Goal: Task Accomplishment & Management: Complete application form

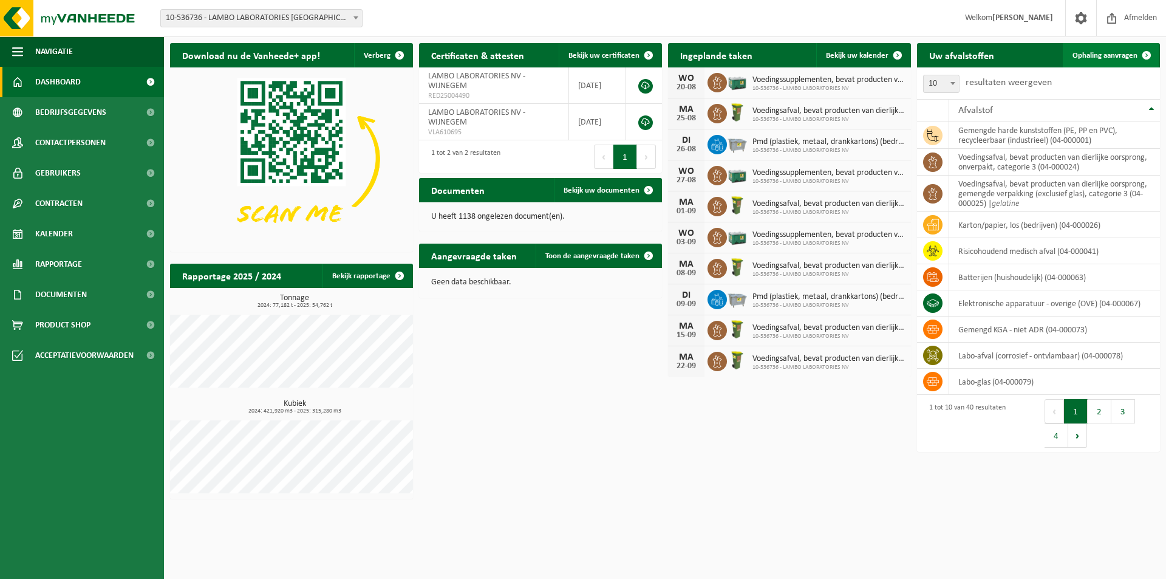
click at [1104, 61] on link "Ophaling aanvragen" at bounding box center [1111, 55] width 96 height 24
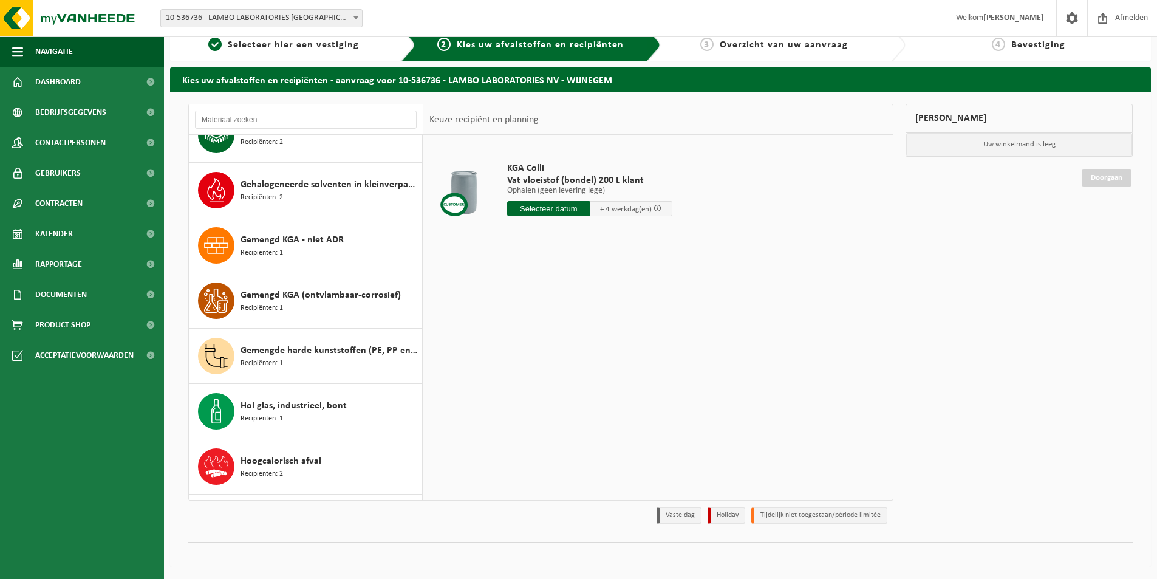
scroll to position [364, 0]
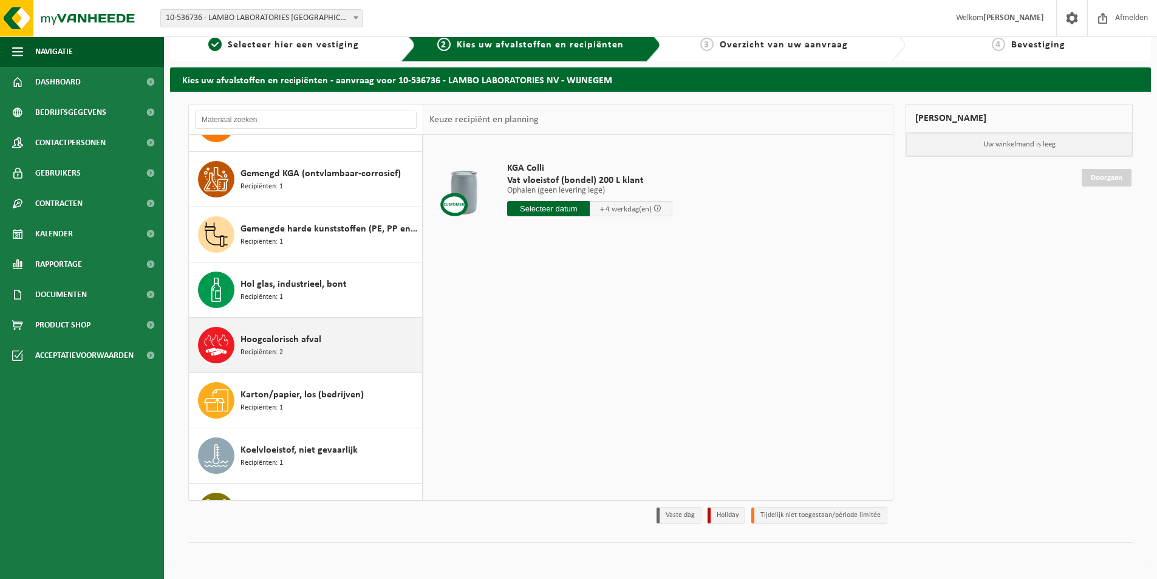
click at [318, 349] on div "Hoogcalorisch afval Recipiënten: 2" at bounding box center [330, 345] width 179 height 36
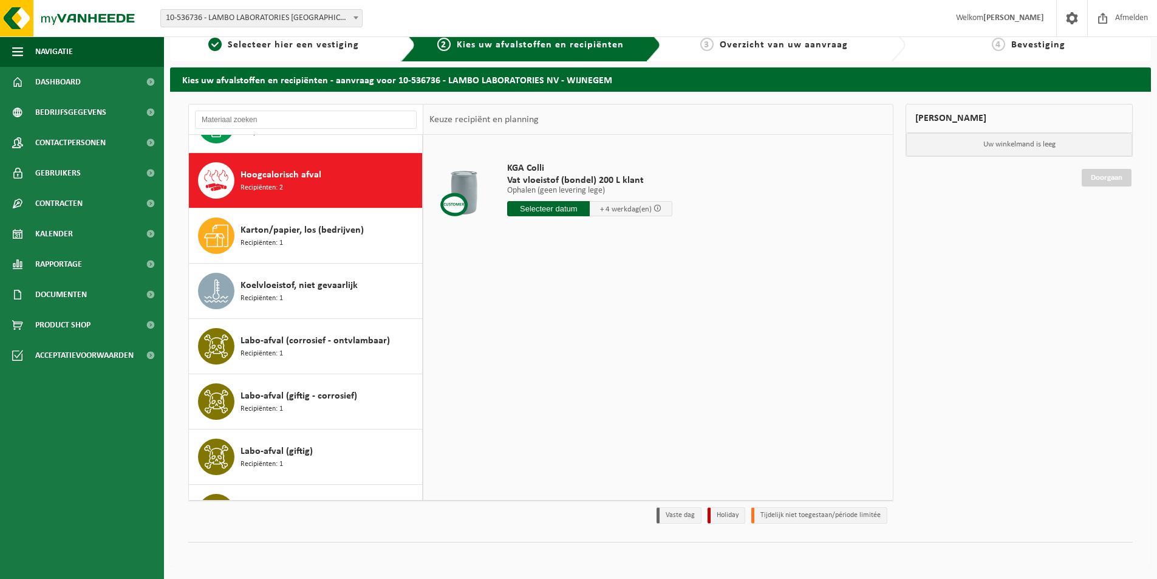
scroll to position [608, 0]
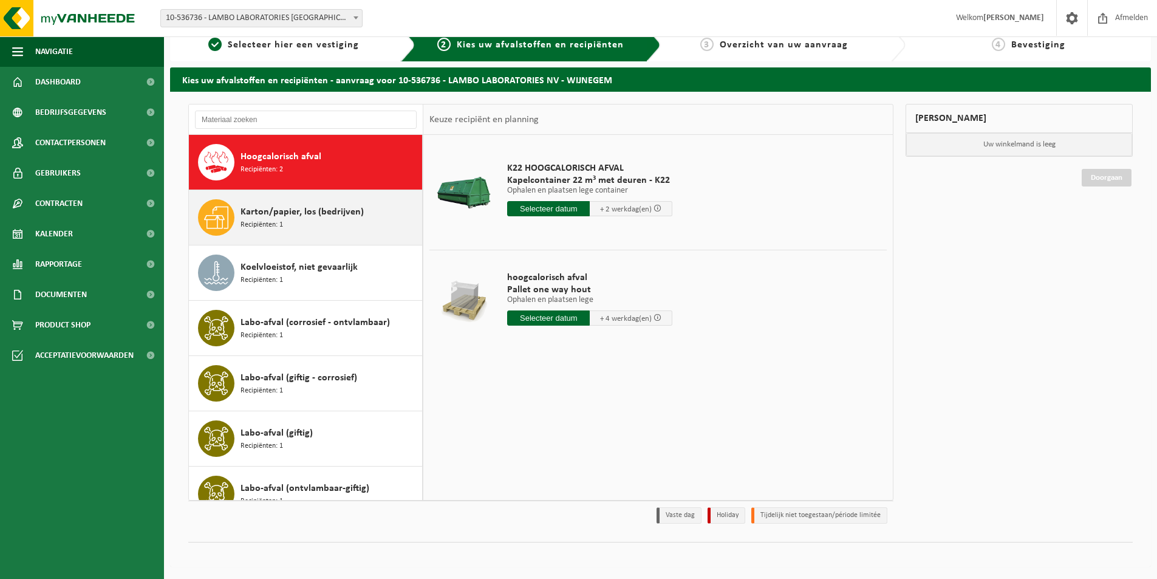
click at [303, 243] on div "Karton/papier, los (bedrijven) Recipiënten: 1" at bounding box center [306, 217] width 234 height 55
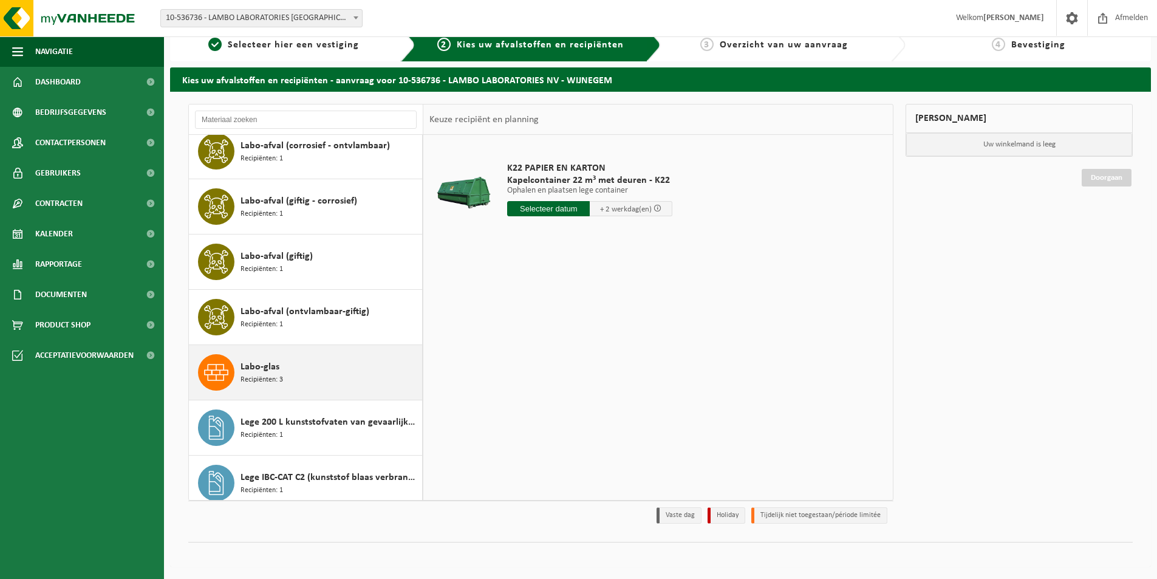
scroll to position [906, 0]
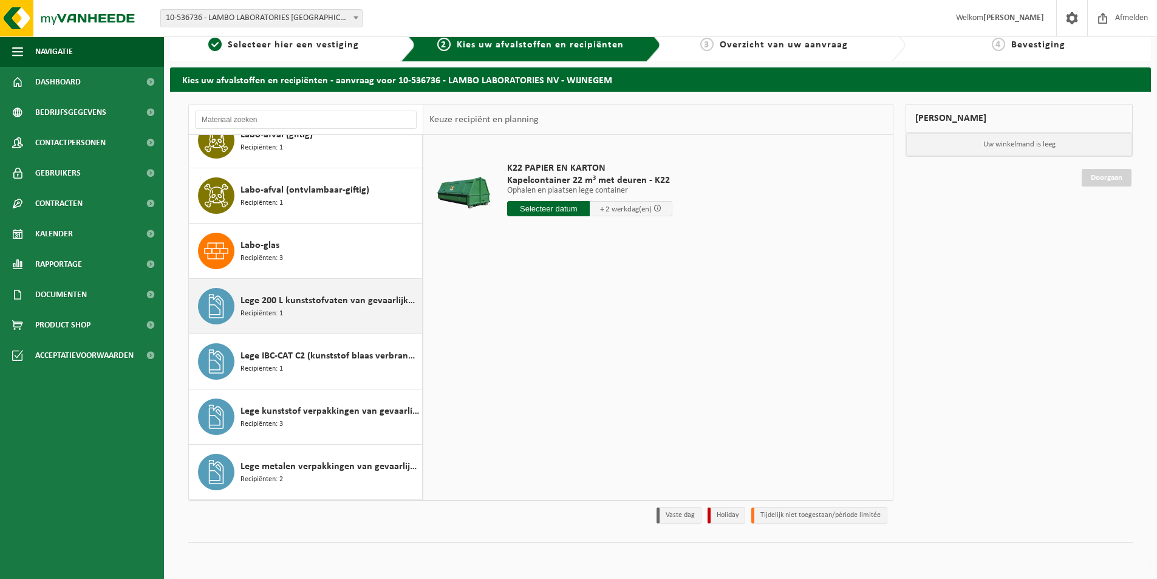
click at [312, 309] on div "Lege 200 L kunststofvaten van gevaarlijke stoffen Recipiënten: 1" at bounding box center [330, 306] width 179 height 36
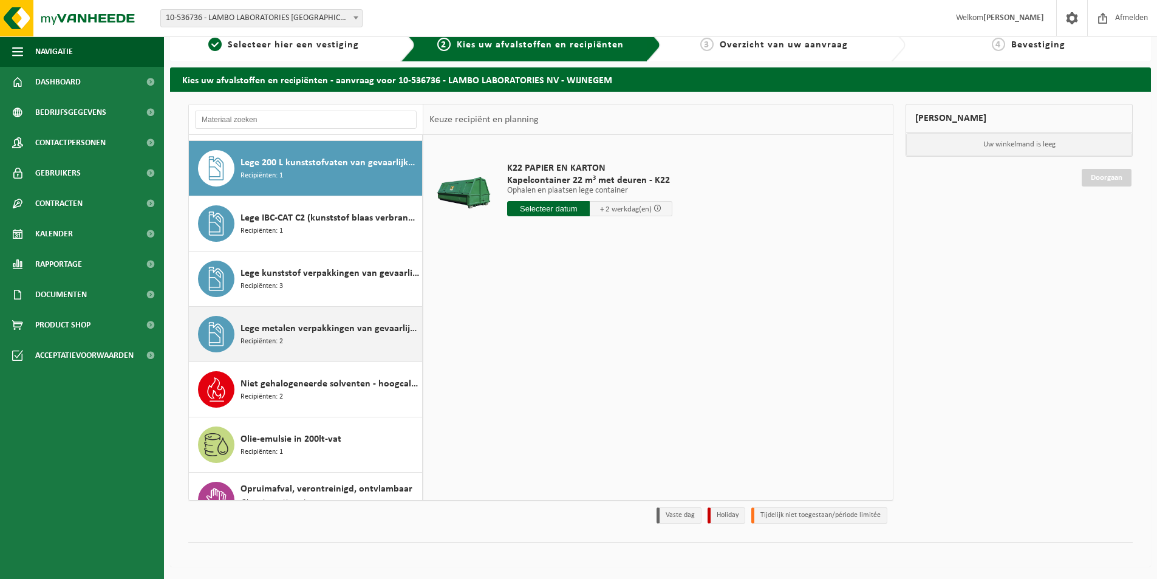
scroll to position [1050, 0]
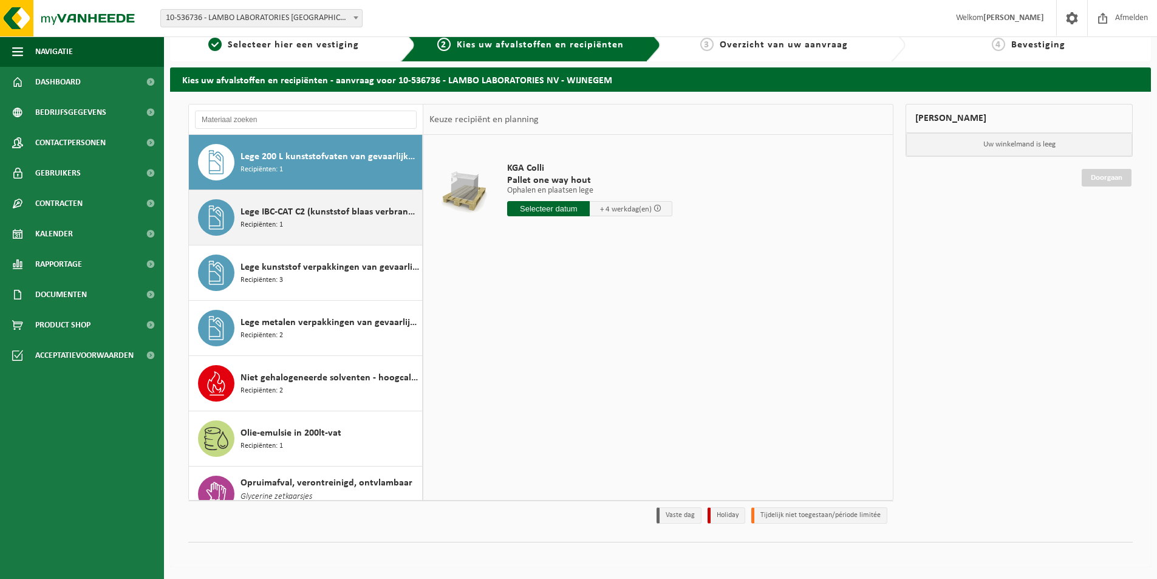
click at [310, 225] on div "Lege IBC-CAT C2 (kunststof blaas verbranden) Recipiënten: 1" at bounding box center [330, 217] width 179 height 36
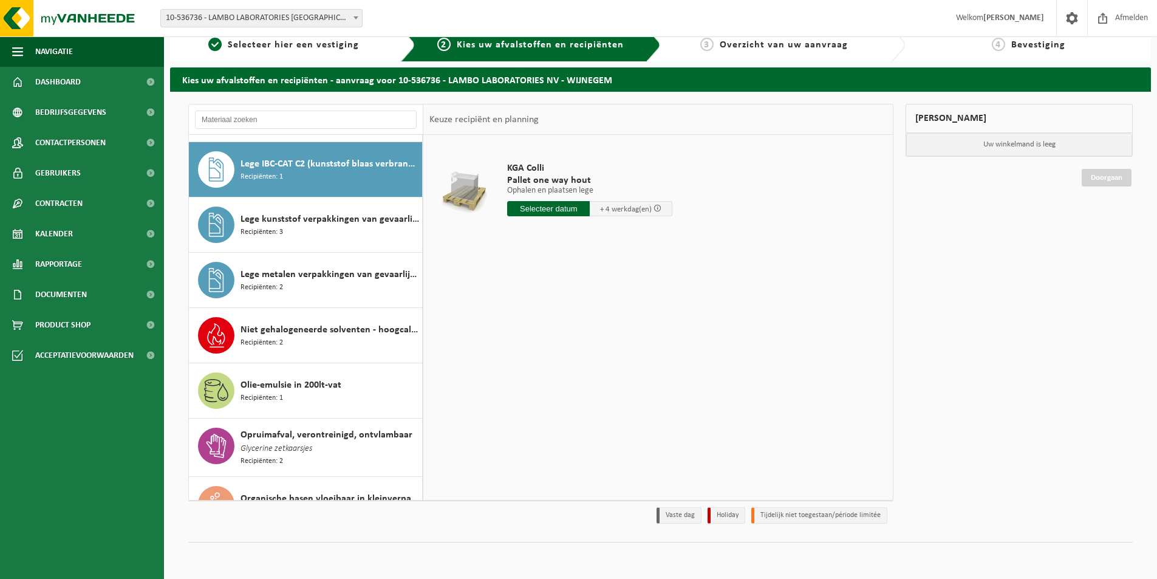
scroll to position [1106, 0]
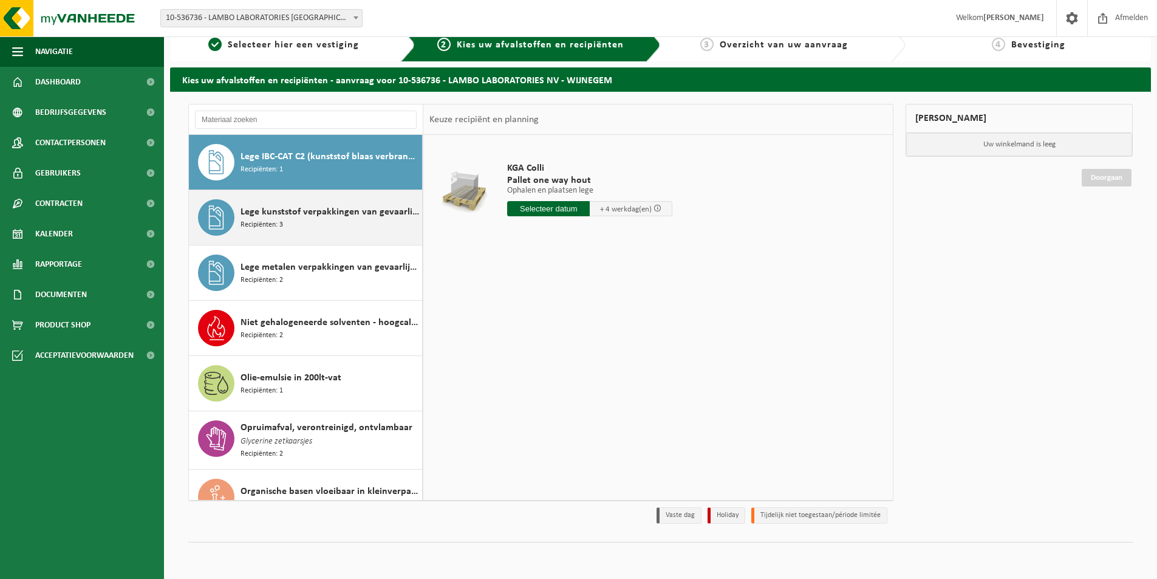
click at [309, 231] on div "Lege kunststof verpakkingen van gevaarlijke stoffen Recipiënten: 3" at bounding box center [330, 217] width 179 height 36
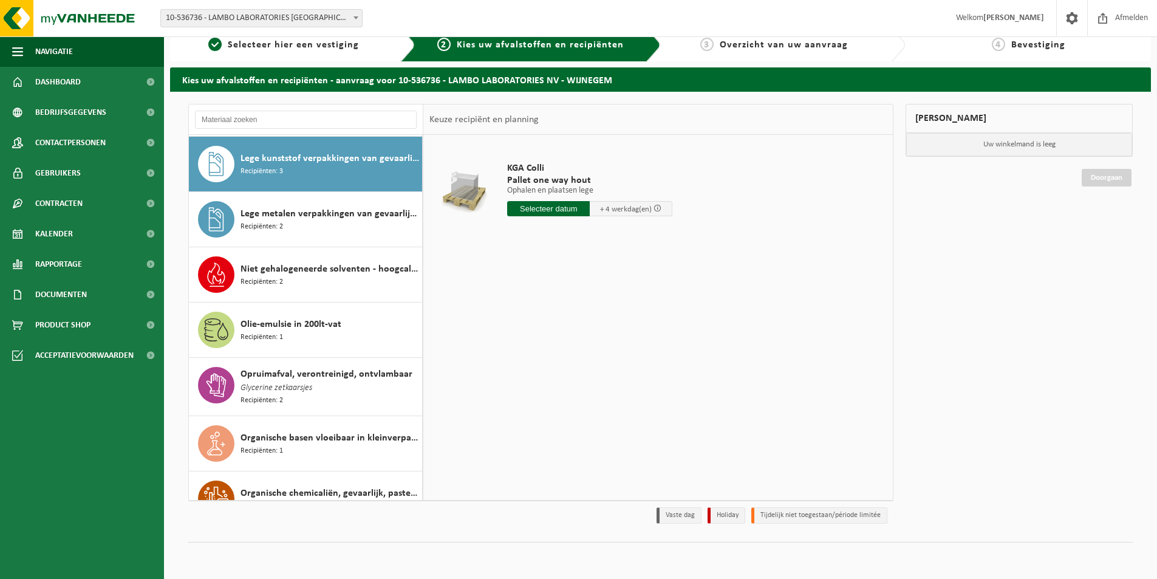
scroll to position [1161, 0]
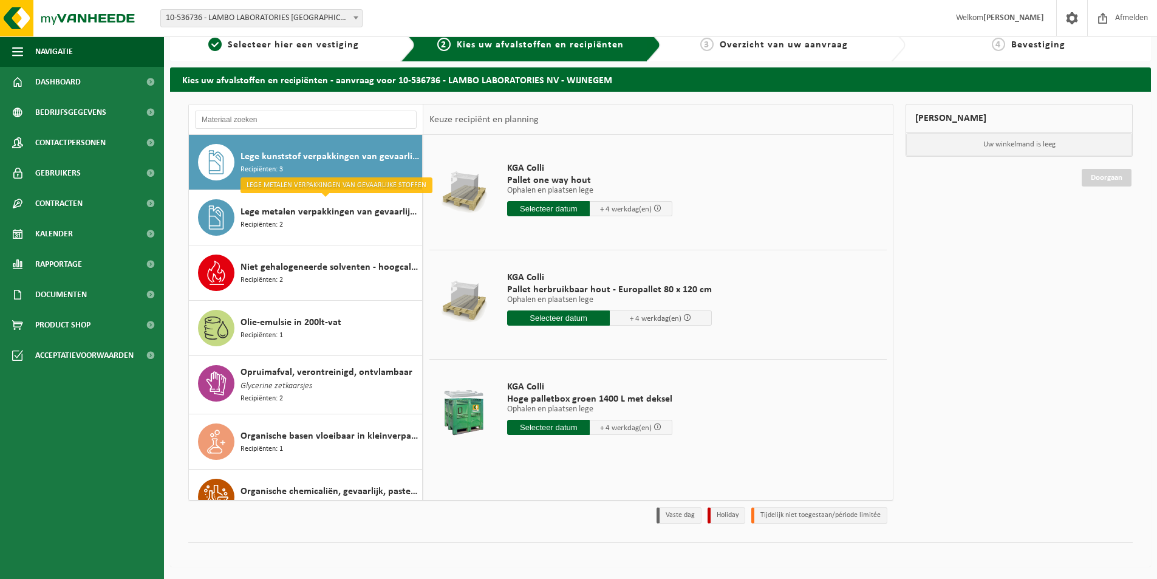
click at [555, 424] on input "text" at bounding box center [548, 427] width 83 height 15
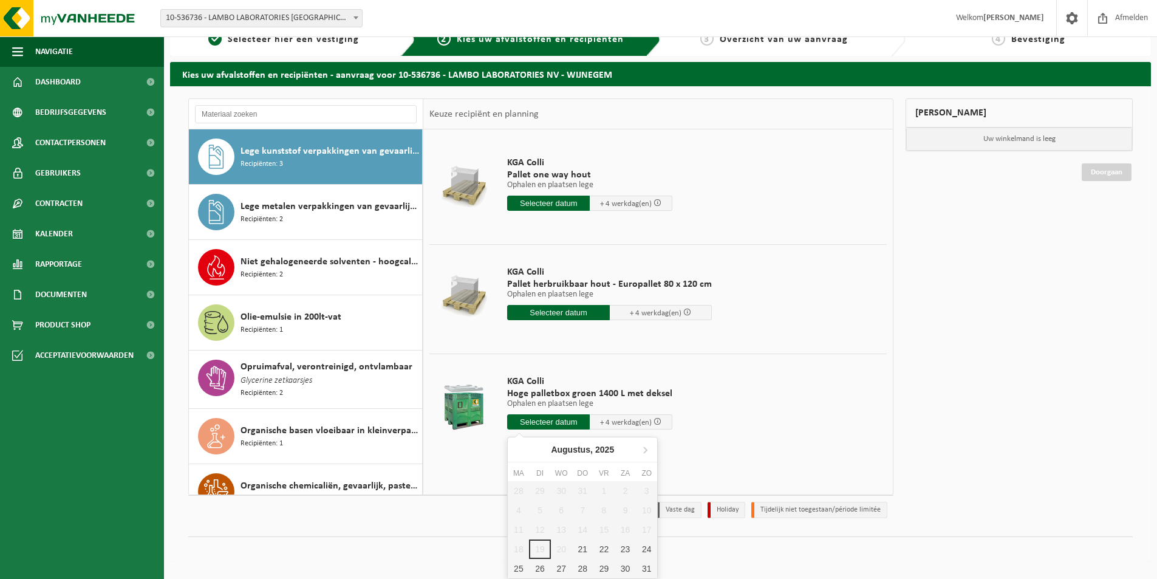
scroll to position [20, 0]
click at [586, 549] on div "21" at bounding box center [582, 548] width 21 height 19
type input "Van 2025-08-21"
type input "2025-08-21"
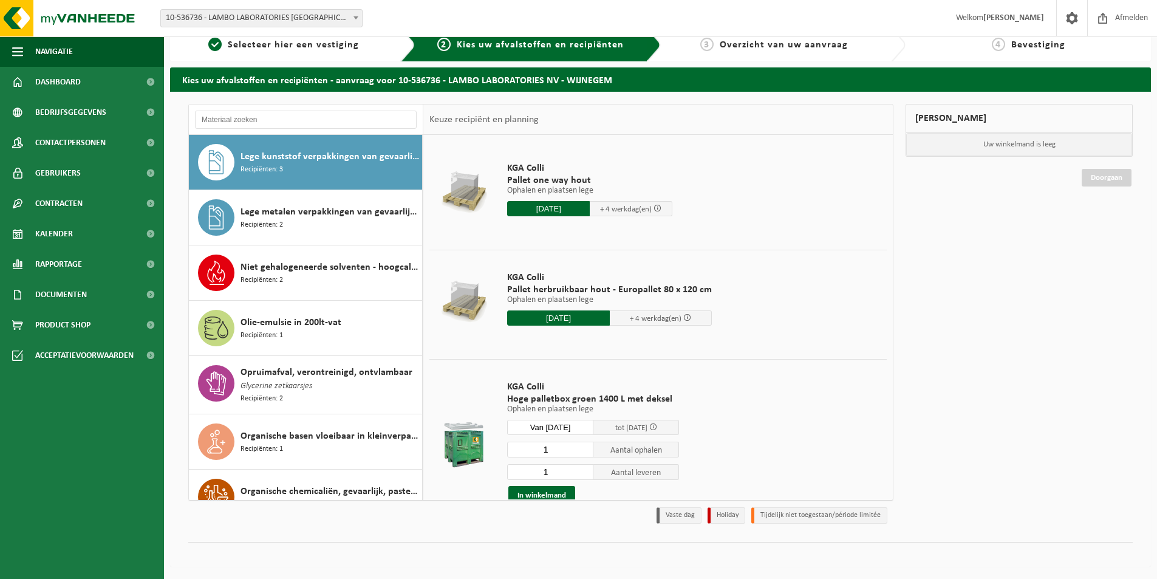
scroll to position [64, 0]
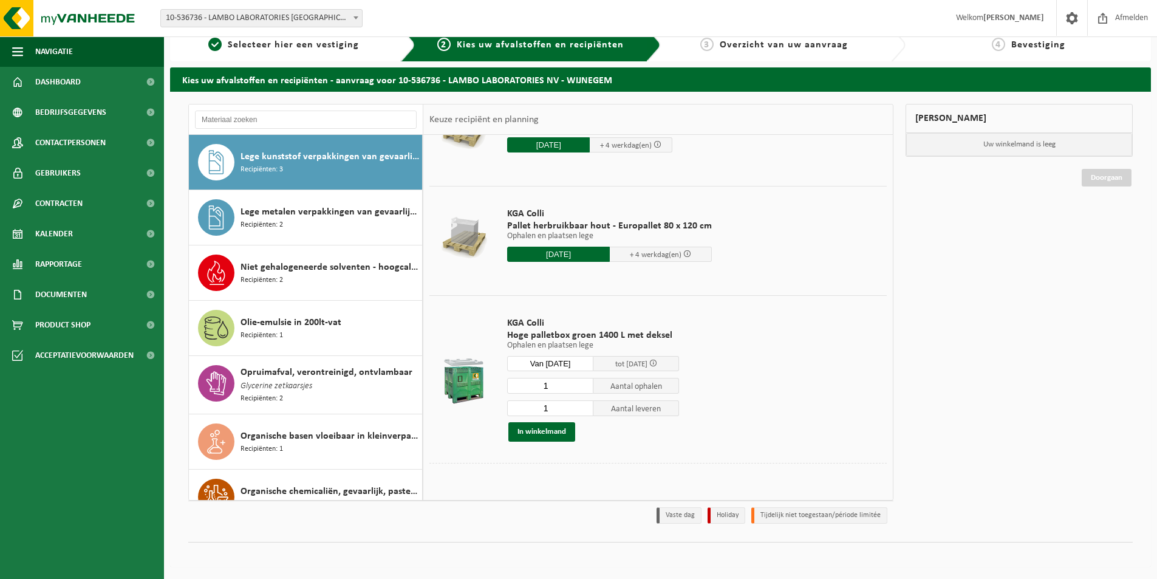
click at [577, 389] on input "1" at bounding box center [550, 386] width 86 height 16
type input "0"
click at [584, 380] on input "0" at bounding box center [550, 386] width 86 height 16
click at [580, 391] on input "0" at bounding box center [550, 386] width 86 height 16
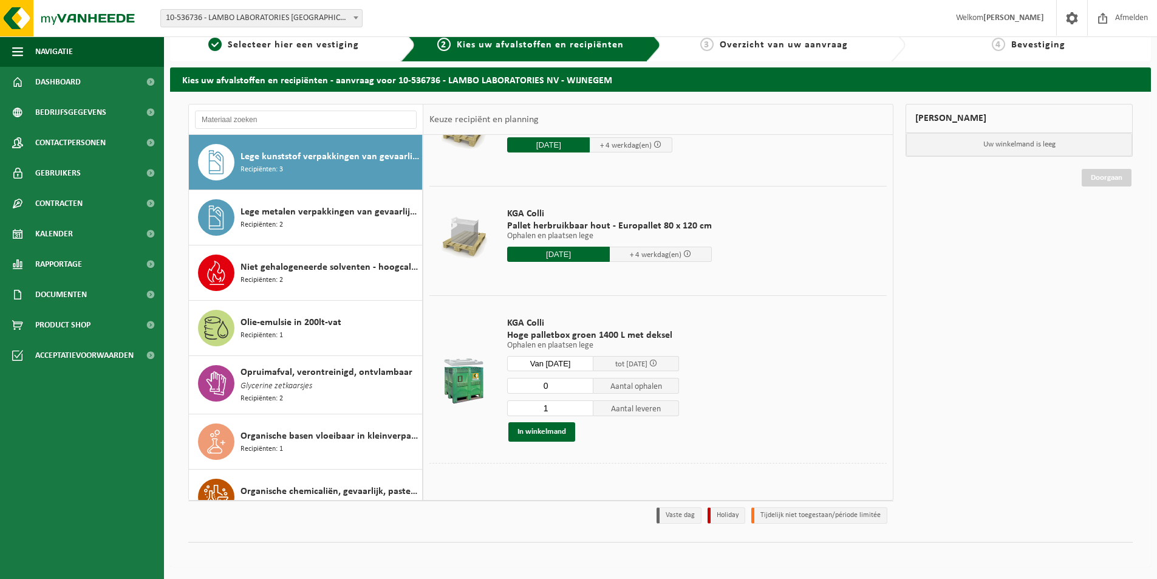
click at [580, 386] on input "0" at bounding box center [550, 386] width 86 height 16
click at [579, 385] on input "1" at bounding box center [550, 386] width 86 height 16
click at [583, 386] on input "0" at bounding box center [550, 386] width 86 height 16
click at [583, 385] on input "0" at bounding box center [550, 386] width 86 height 16
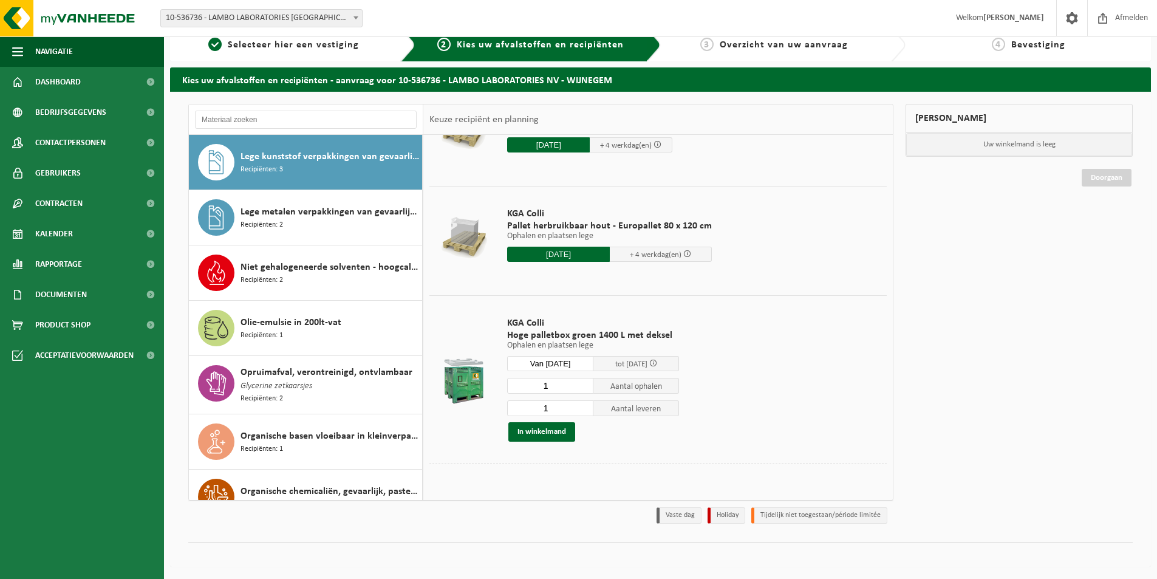
click at [583, 383] on input "1" at bounding box center [550, 386] width 86 height 16
click at [581, 390] on input "0" at bounding box center [550, 386] width 86 height 16
click at [583, 383] on input "1" at bounding box center [550, 386] width 86 height 16
type input "2"
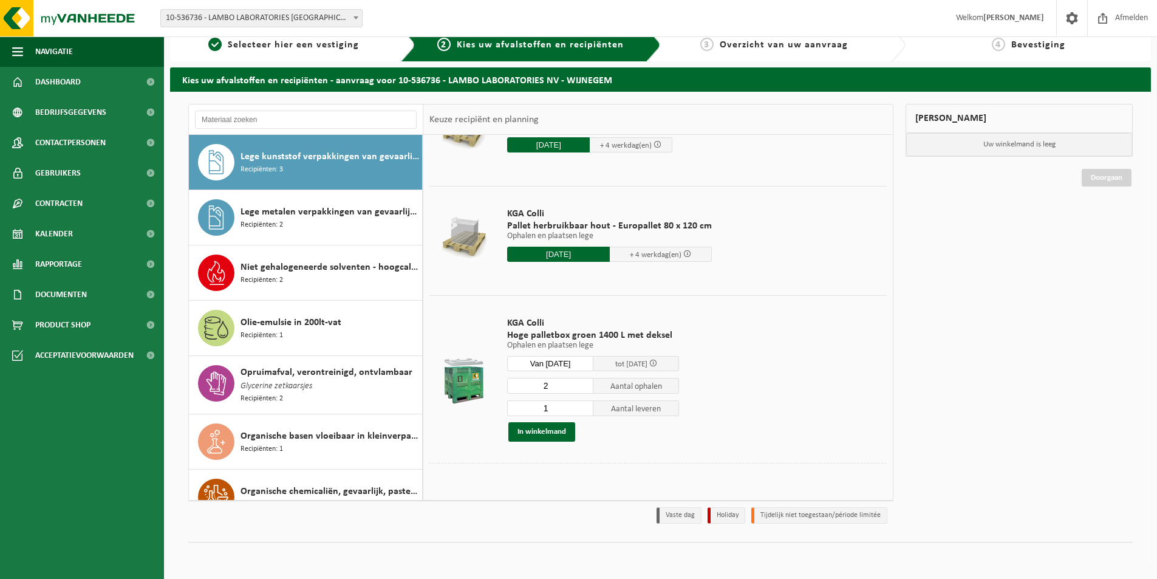
click at [583, 383] on input "2" at bounding box center [550, 386] width 86 height 16
type input "2"
click at [582, 405] on input "2" at bounding box center [550, 408] width 86 height 16
click at [558, 433] on button "In winkelmand" at bounding box center [541, 431] width 67 height 19
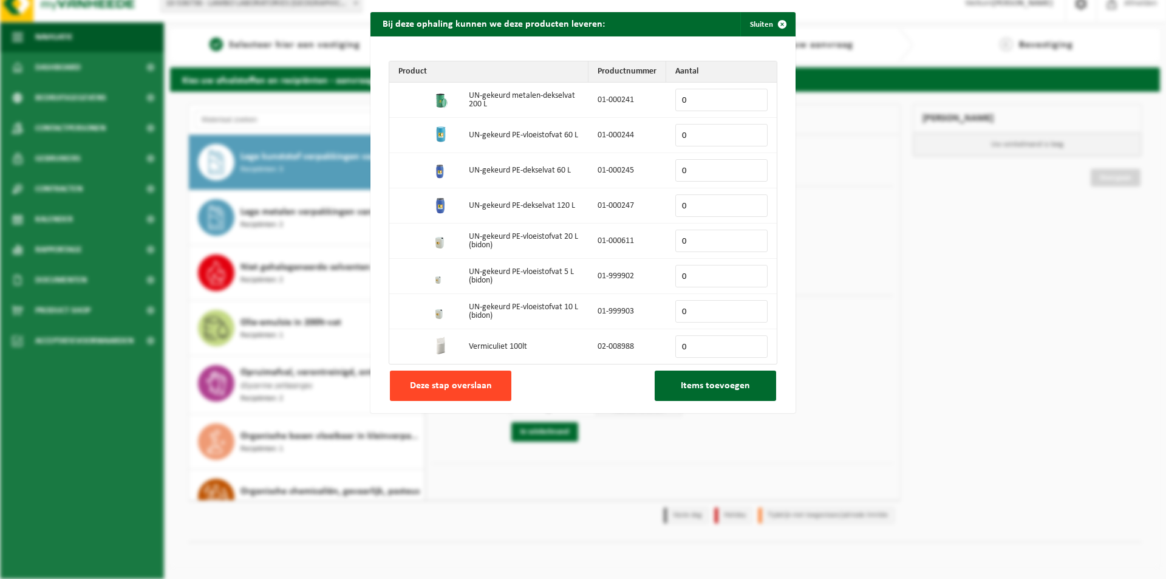
click at [462, 390] on span "Deze stap overslaan" at bounding box center [451, 386] width 82 height 10
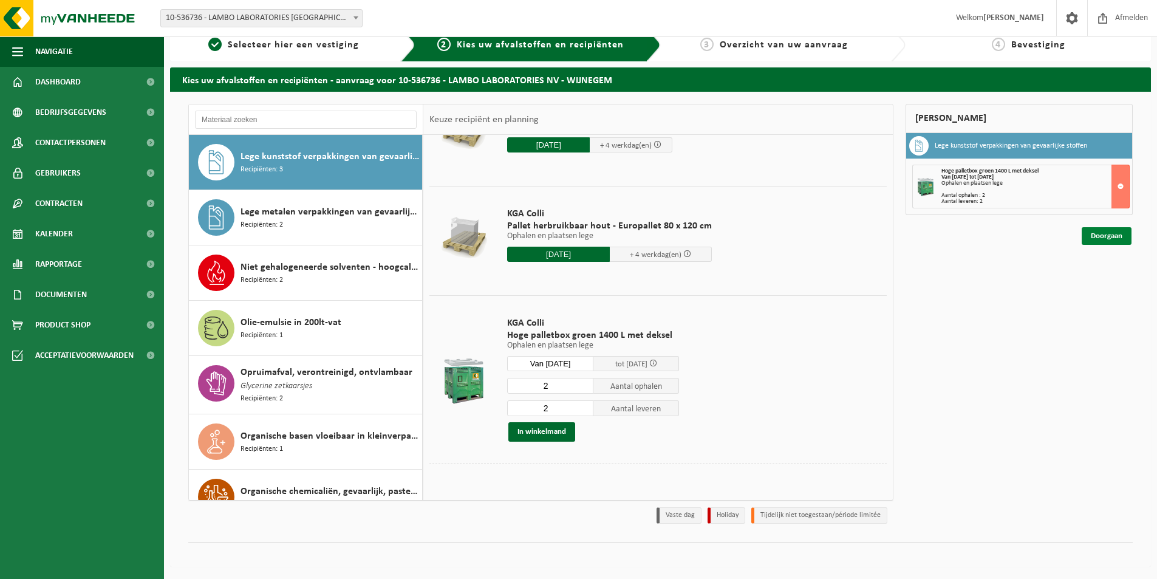
click at [1103, 237] on link "Doorgaan" at bounding box center [1107, 236] width 50 height 18
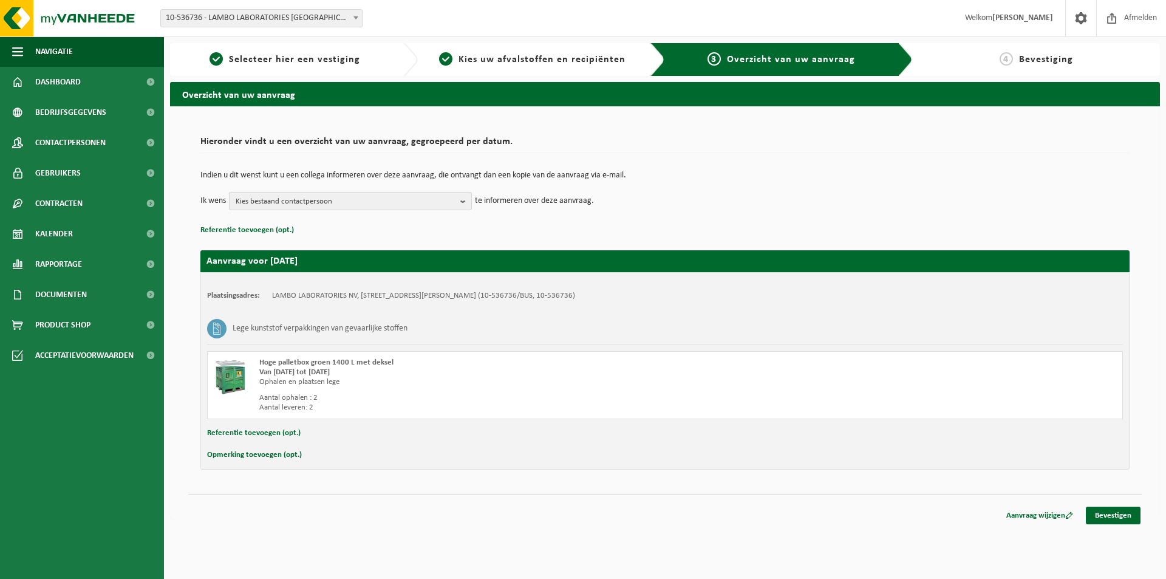
click at [405, 202] on span "Kies bestaand contactpersoon" at bounding box center [346, 202] width 220 height 18
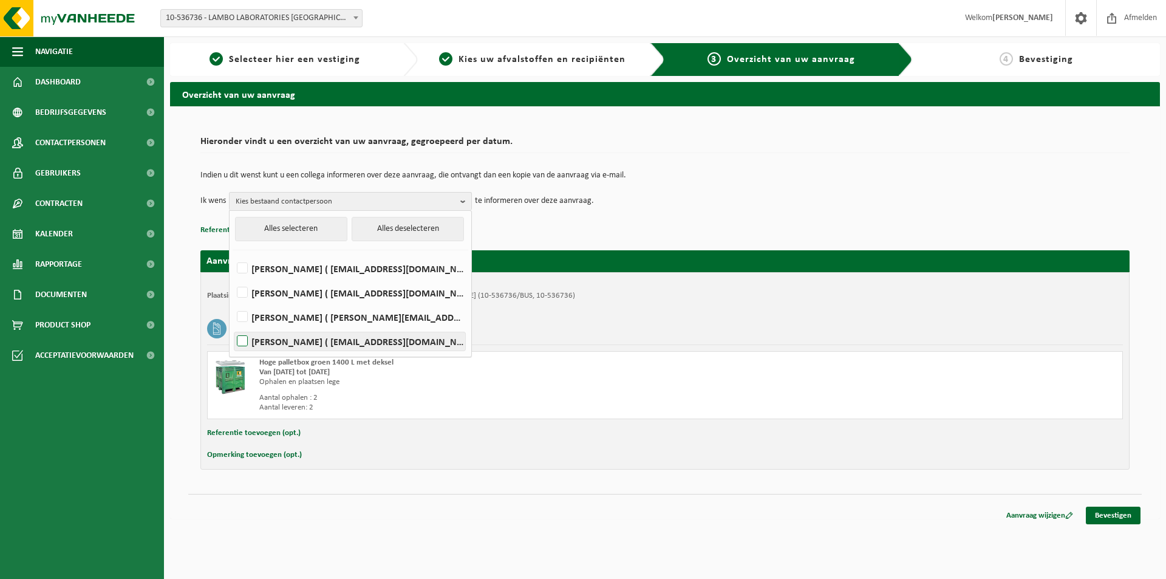
click at [248, 338] on label "YOUNES TAHERI ( qesh@labo-lambo.be )" at bounding box center [349, 341] width 231 height 18
click at [233, 326] on input "YOUNES TAHERI ( qesh@labo-lambo.be )" at bounding box center [232, 326] width 1 height 1
checkbox input "true"
click at [697, 213] on div "Indien u dit wenst kunt u een collega informeren over deze aanvraag, die ontvan…" at bounding box center [664, 190] width 929 height 63
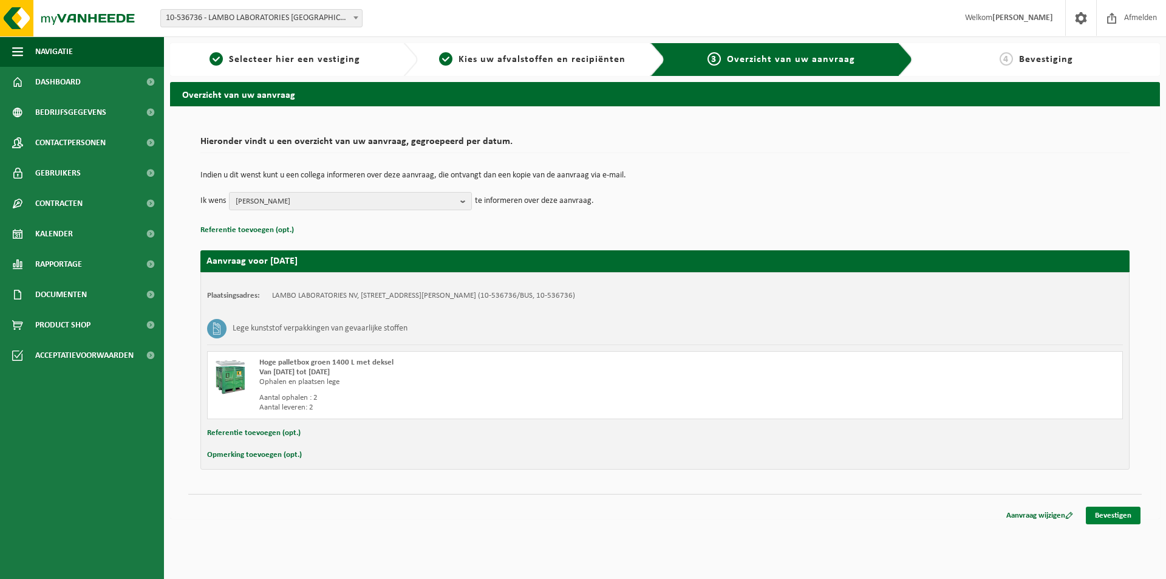
click at [1129, 516] on link "Bevestigen" at bounding box center [1113, 516] width 55 height 18
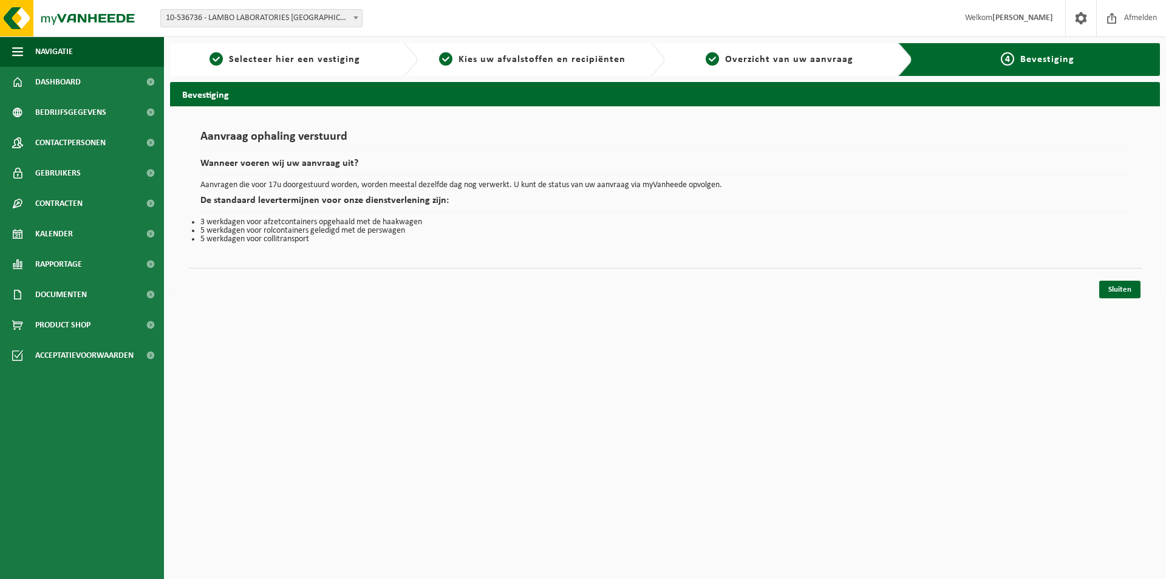
click at [608, 310] on html "Vestiging: 10-536736 - LAMBO LABORATORIES NV - WIJNEGEM 10-536736 - LAMBO LABOR…" at bounding box center [583, 289] width 1166 height 579
